Goal: Information Seeking & Learning: Learn about a topic

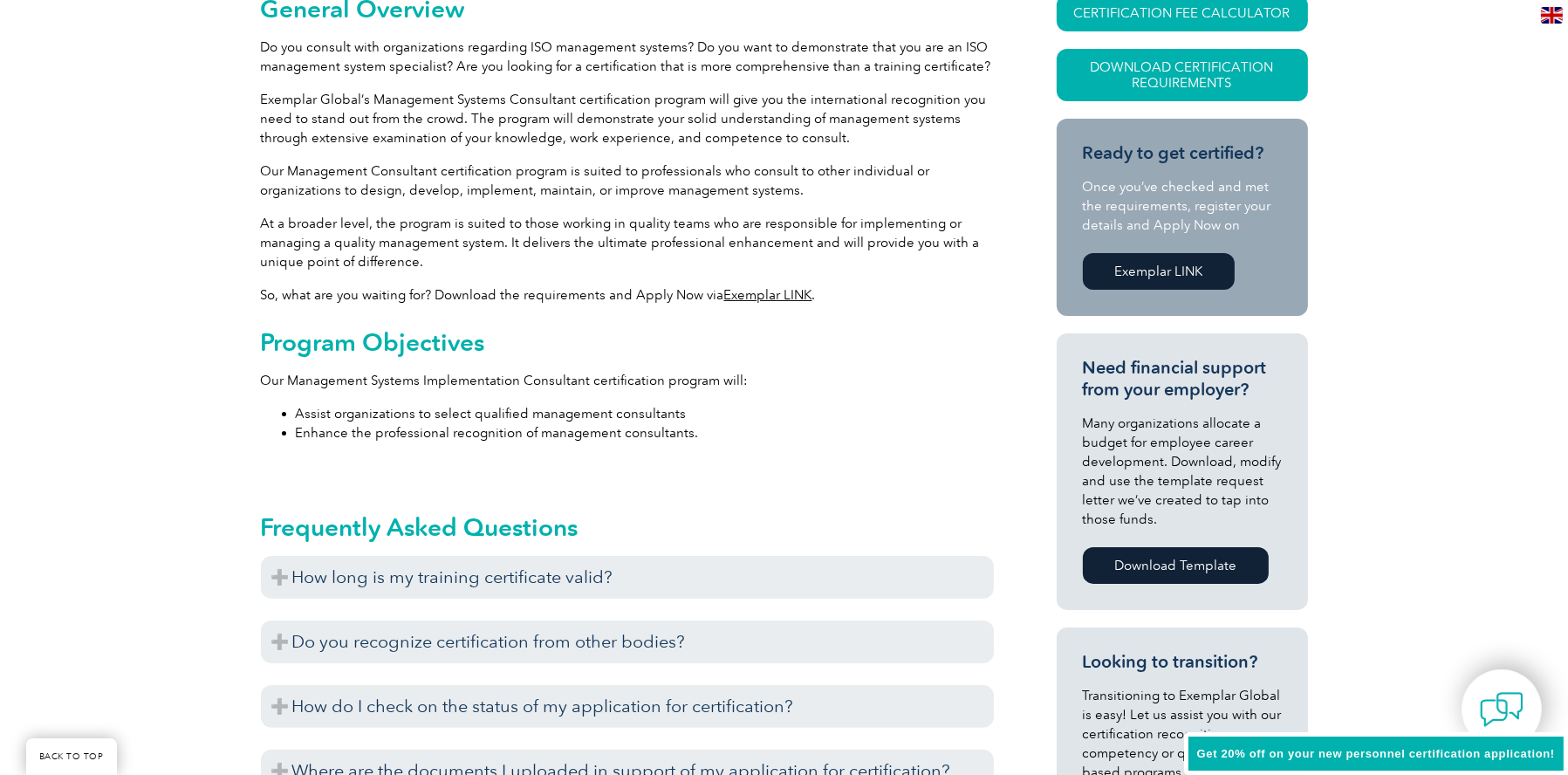
scroll to position [524, 0]
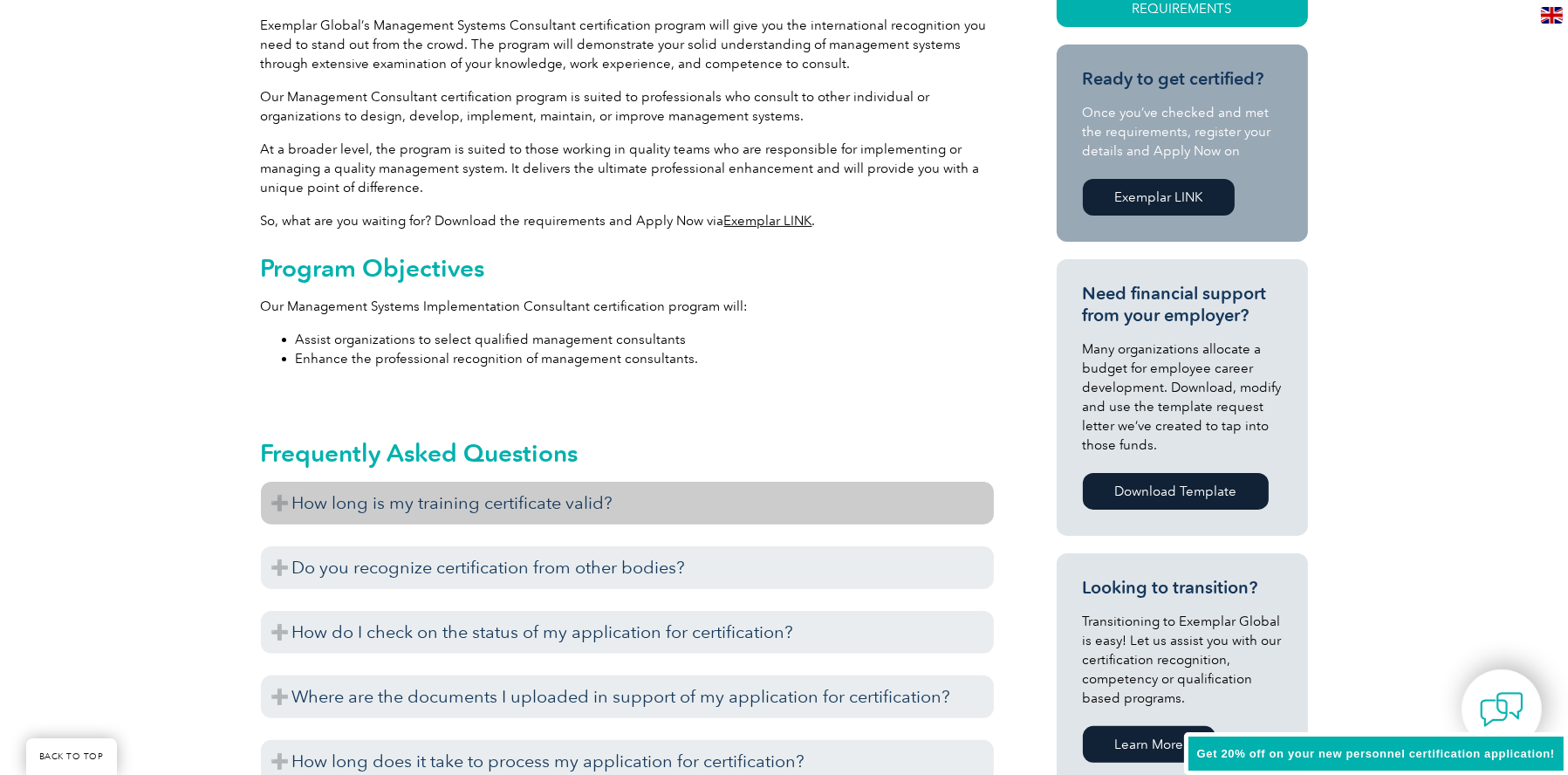
click at [738, 486] on h3 "How long is my training certificate valid?" at bounding box center [627, 502] width 733 height 43
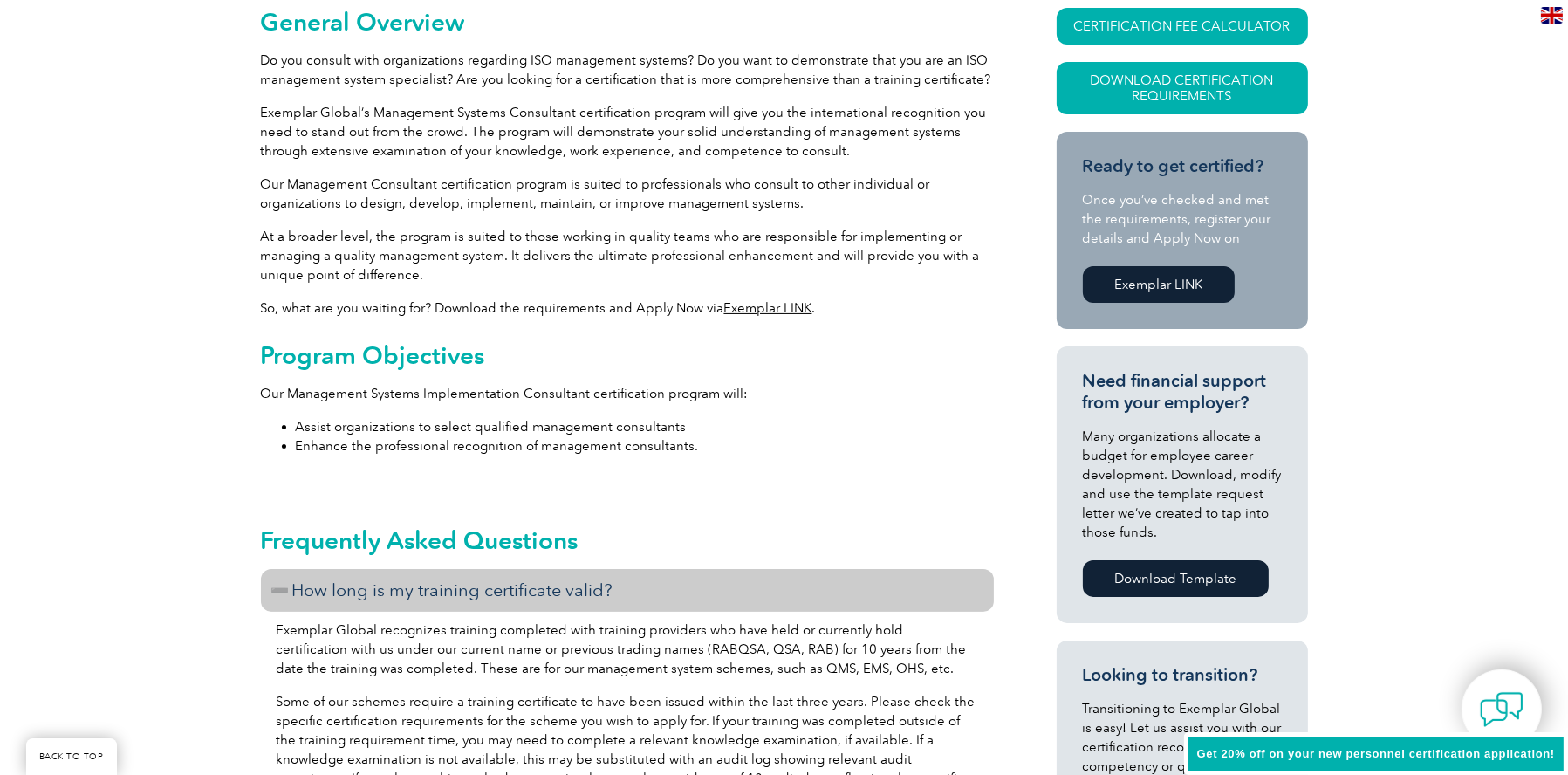
scroll to position [0, 0]
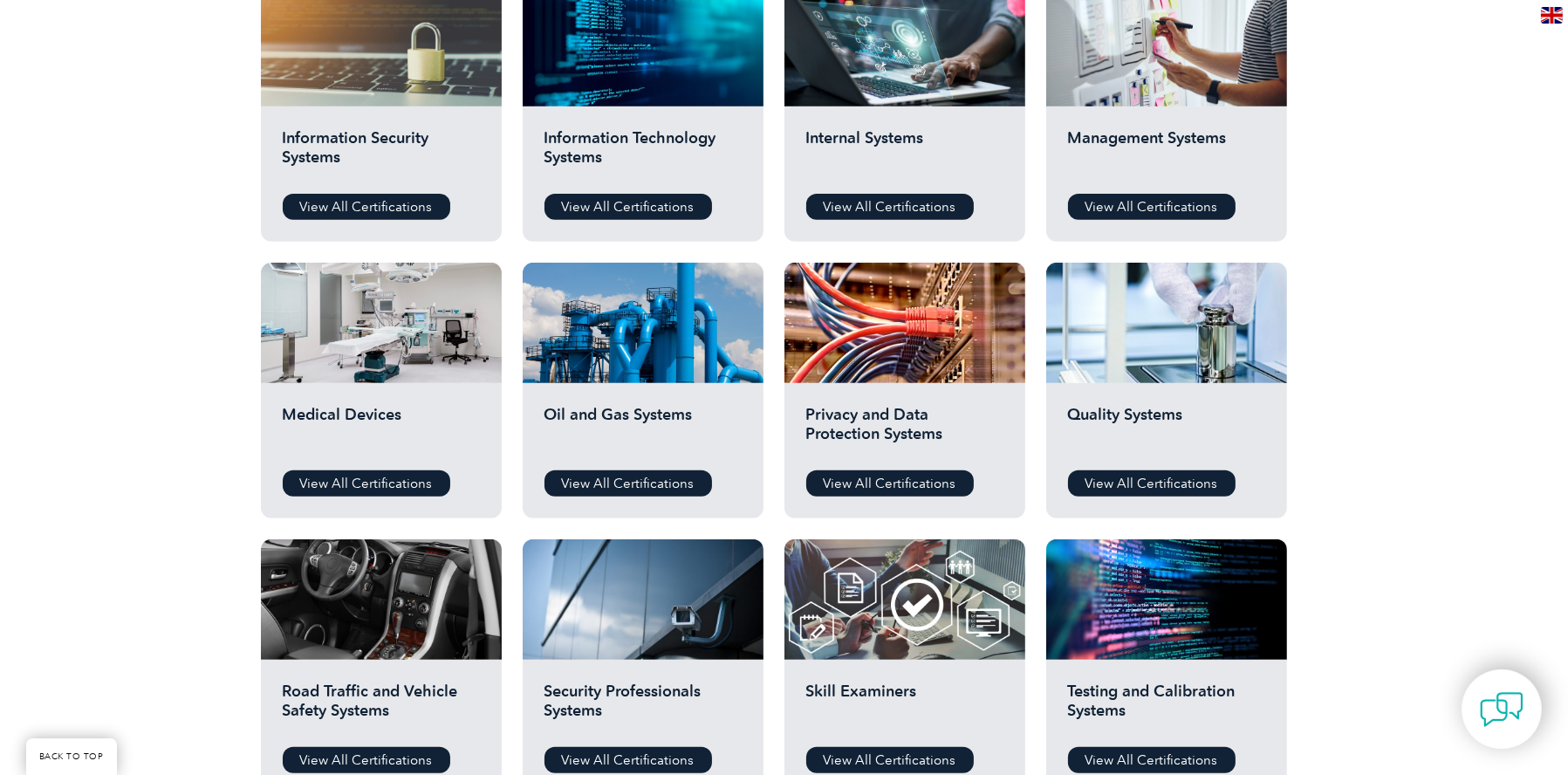
scroll to position [959, 0]
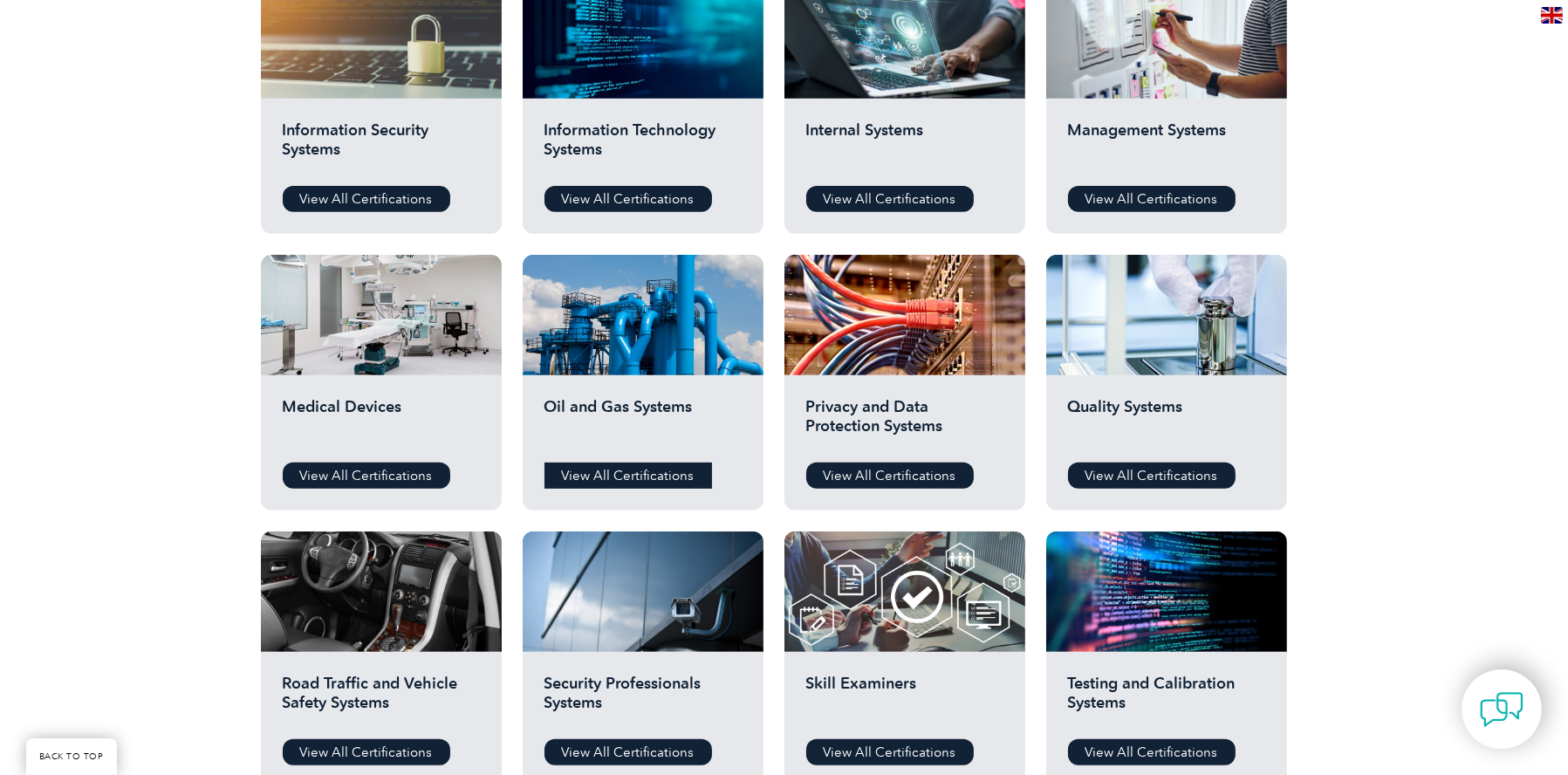
click at [670, 472] on link "View All Certifications" at bounding box center [628, 475] width 168 height 26
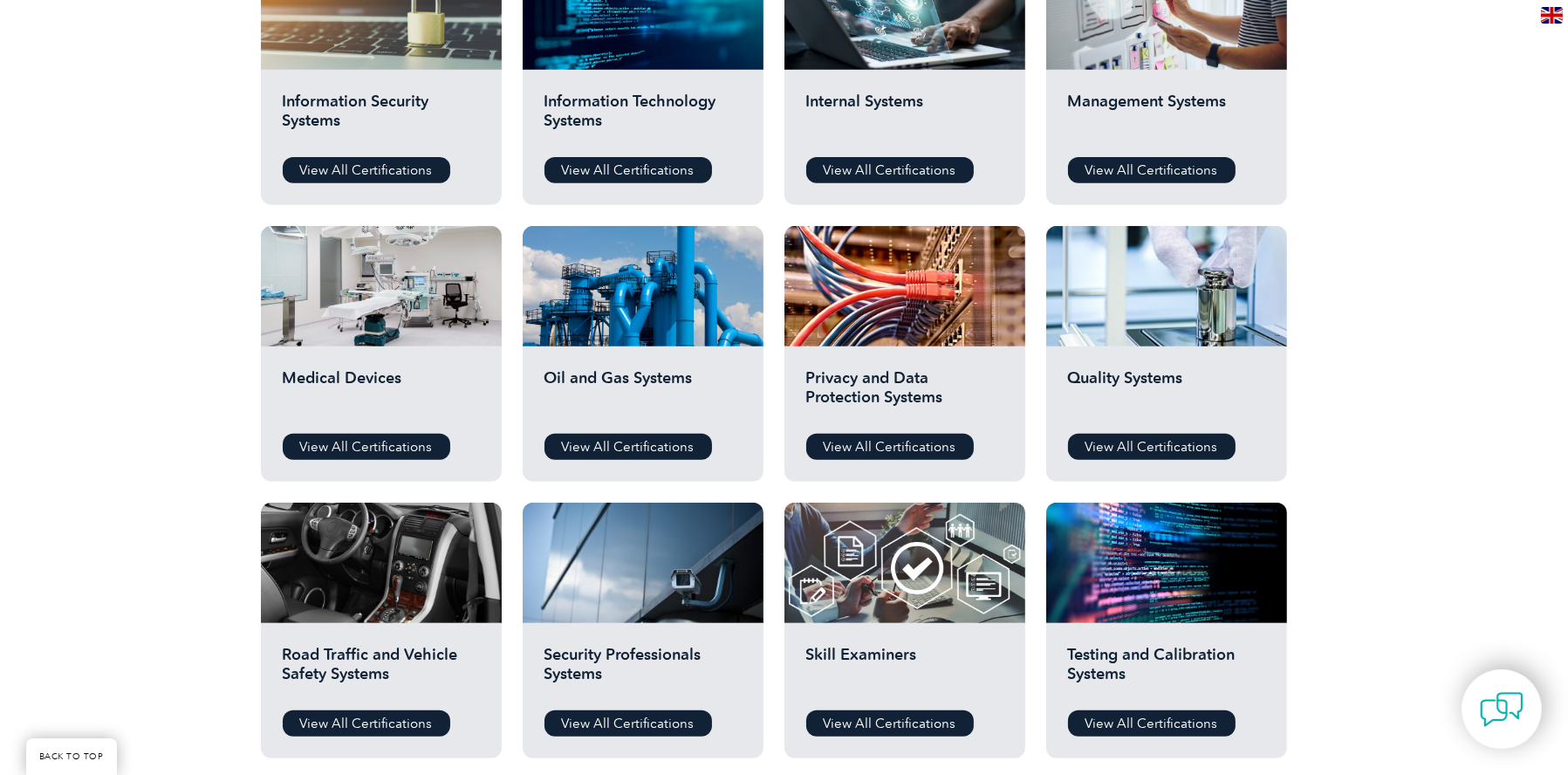
scroll to position [872, 0]
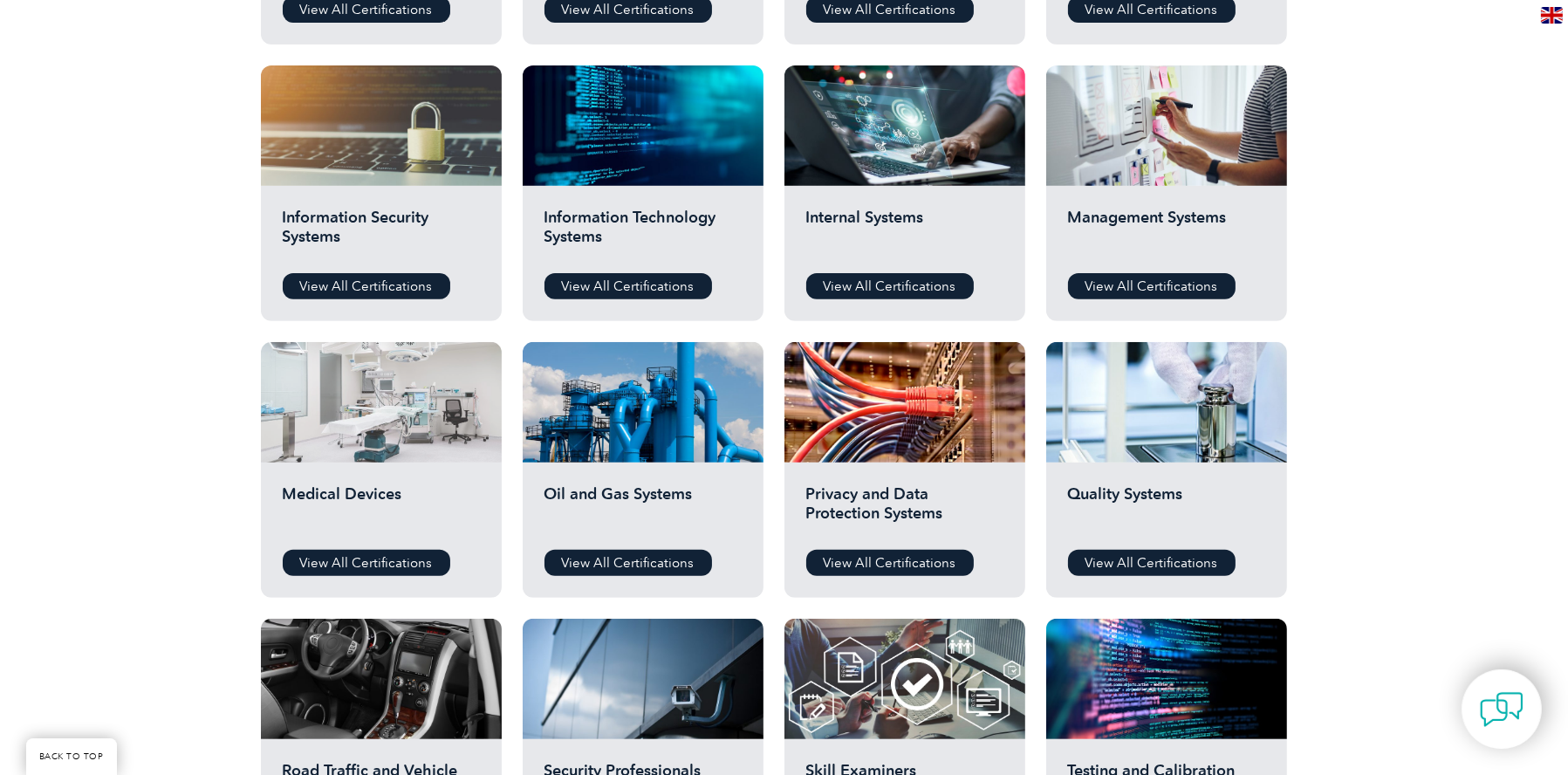
click at [394, 457] on div at bounding box center [381, 403] width 241 height 120
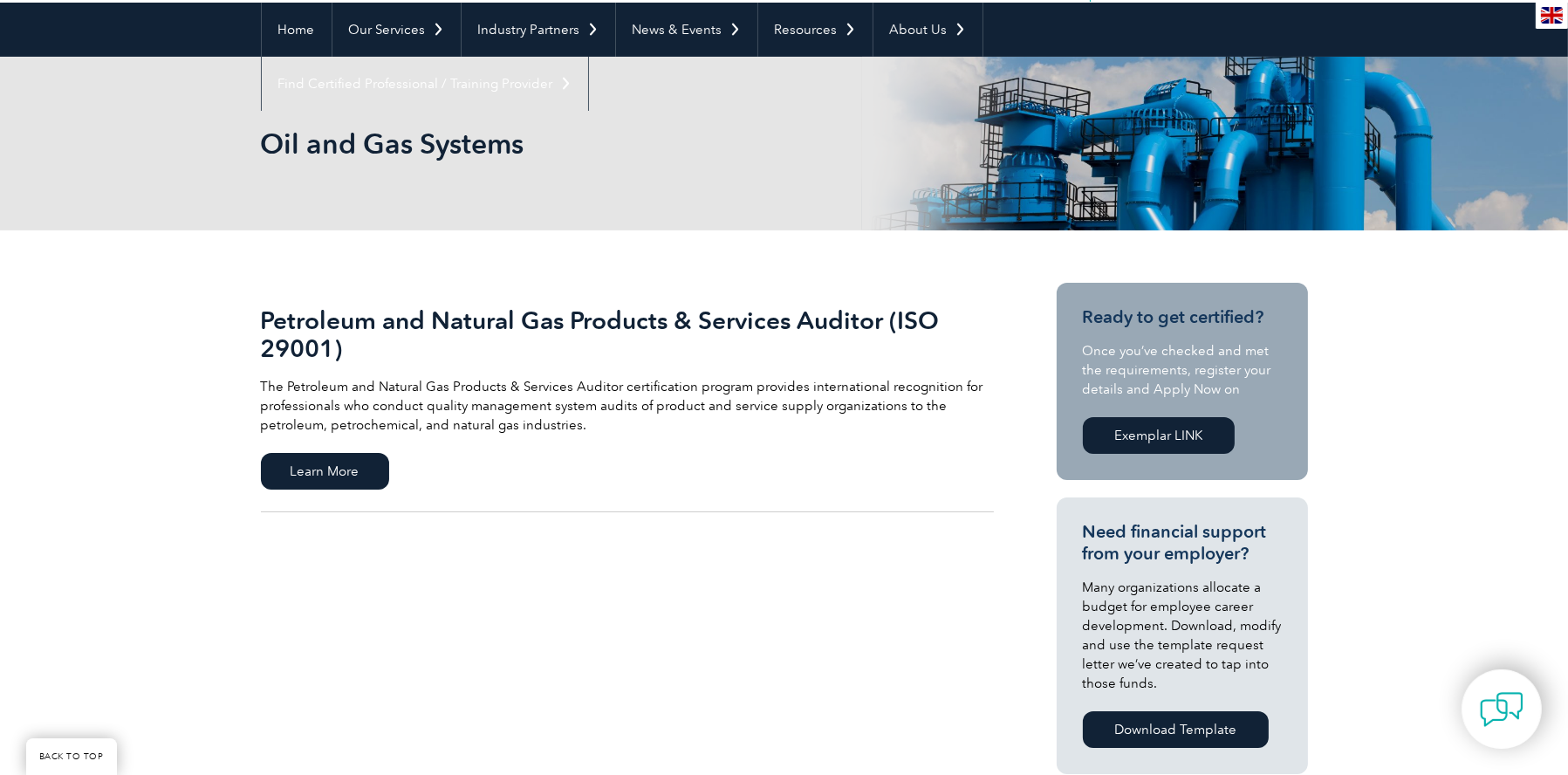
scroll to position [130, 0]
